Goal: Find specific page/section: Find specific page/section

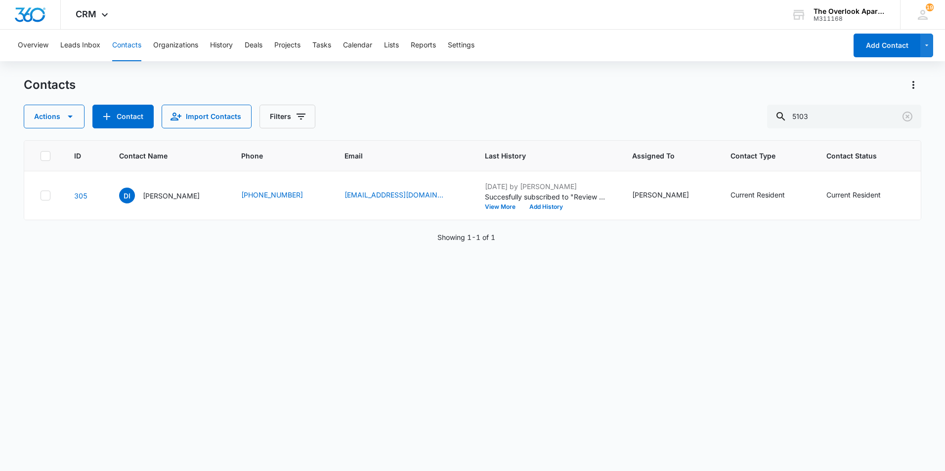
drag, startPoint x: 823, startPoint y: 110, endPoint x: 733, endPoint y: 114, distance: 89.5
click at [733, 114] on div "Contacts Actions Contact Import Contacts Filters 5103" at bounding box center [472, 102] width 897 height 51
drag, startPoint x: 832, startPoint y: 116, endPoint x: 719, endPoint y: 102, distance: 113.5
click at [726, 114] on div "Actions Contact Import Contacts Filters 5103" at bounding box center [472, 117] width 897 height 24
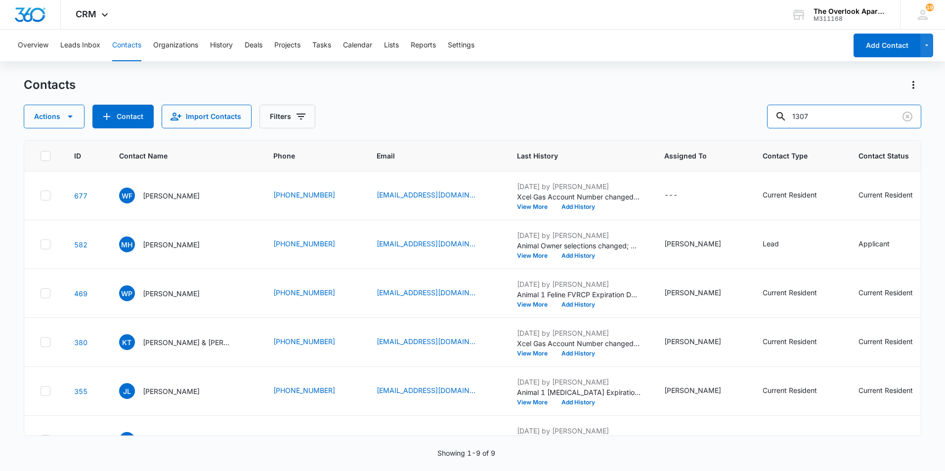
type input "1307"
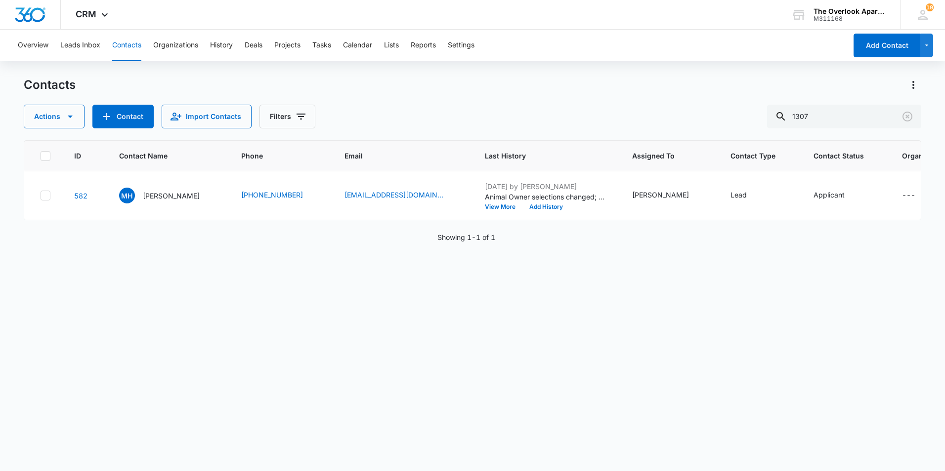
drag, startPoint x: 549, startPoint y: 105, endPoint x: 540, endPoint y: 84, distance: 22.8
click at [540, 86] on div "Contacts" at bounding box center [472, 85] width 897 height 16
drag, startPoint x: 542, startPoint y: 84, endPoint x: 481, endPoint y: 330, distance: 252.4
click at [481, 330] on div "ID Contact Name Phone Email Last History Assigned To Contact Type Contact Statu…" at bounding box center [472, 299] width 897 height 318
drag, startPoint x: 500, startPoint y: 280, endPoint x: 432, endPoint y: 282, distance: 67.7
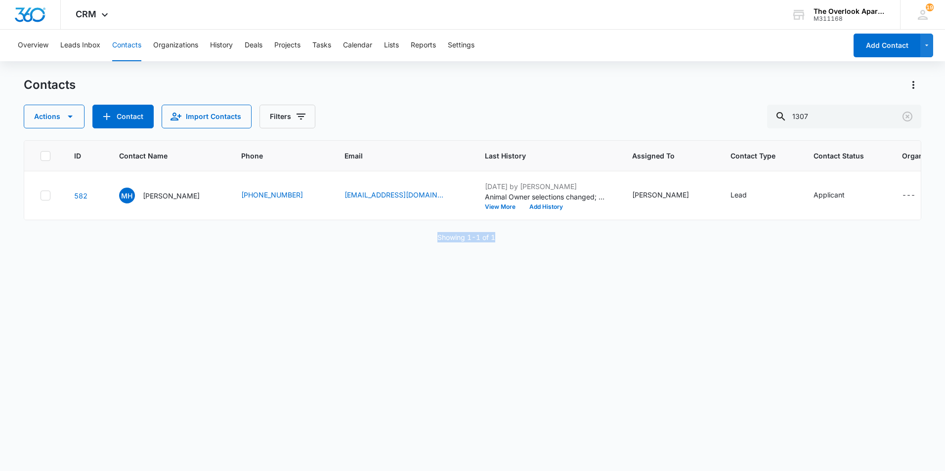
click at [432, 243] on div "Showing 1-1 of 1" at bounding box center [472, 237] width 897 height 10
drag, startPoint x: 432, startPoint y: 282, endPoint x: 491, endPoint y: 307, distance: 63.7
click at [495, 309] on div "ID Contact Name Phone Email Last History Assigned To Contact Type Contact Statu…" at bounding box center [472, 299] width 897 height 318
click at [513, 243] on div "Showing 1-1 of 1" at bounding box center [472, 237] width 897 height 10
drag, startPoint x: 499, startPoint y: 281, endPoint x: 438, endPoint y: 281, distance: 60.8
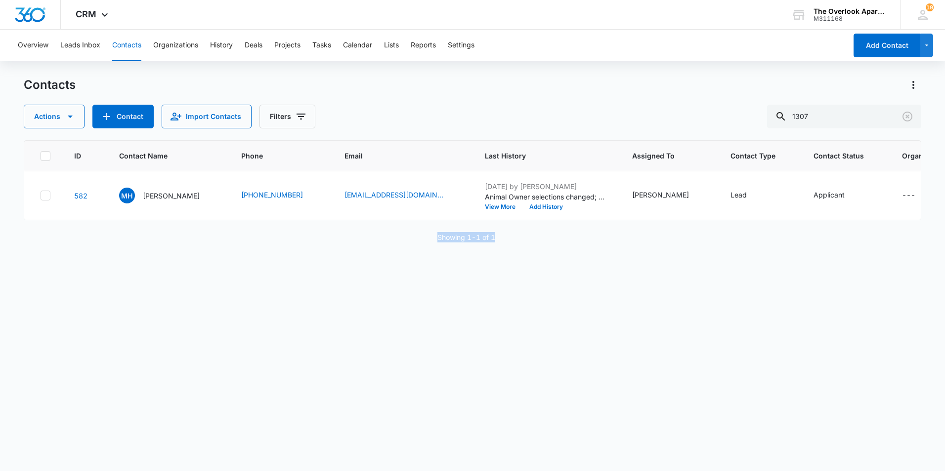
click at [438, 243] on div "Showing 1-1 of 1" at bounding box center [472, 237] width 897 height 10
drag, startPoint x: 438, startPoint y: 281, endPoint x: 513, endPoint y: 289, distance: 76.0
click at [513, 289] on div "ID Contact Name Phone Email Last History Assigned To Contact Type Contact Statu…" at bounding box center [472, 299] width 897 height 318
